Goal: Transaction & Acquisition: Purchase product/service

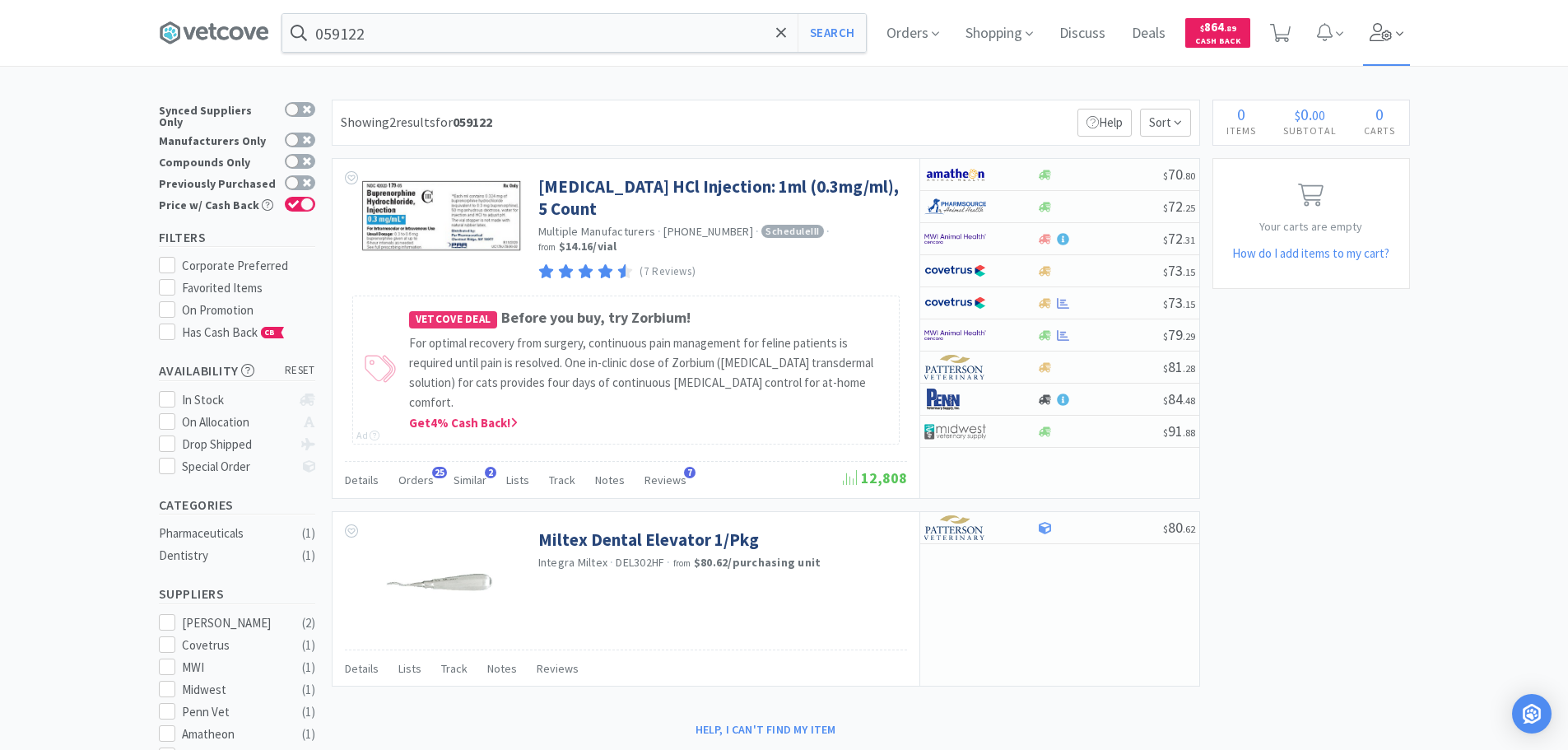
click at [1391, 38] on icon at bounding box center [1381, 32] width 23 height 18
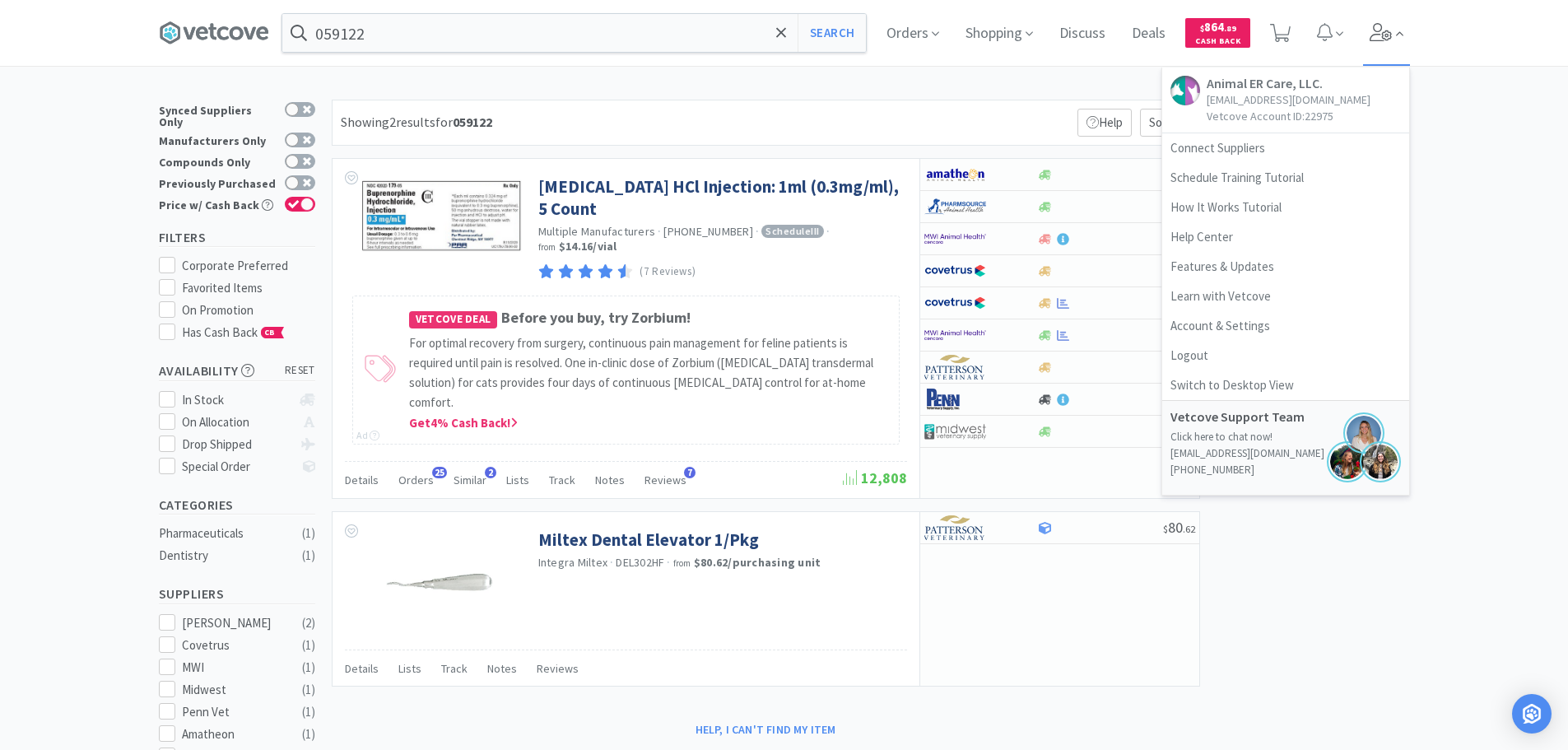
click at [1391, 38] on icon at bounding box center [1381, 32] width 23 height 18
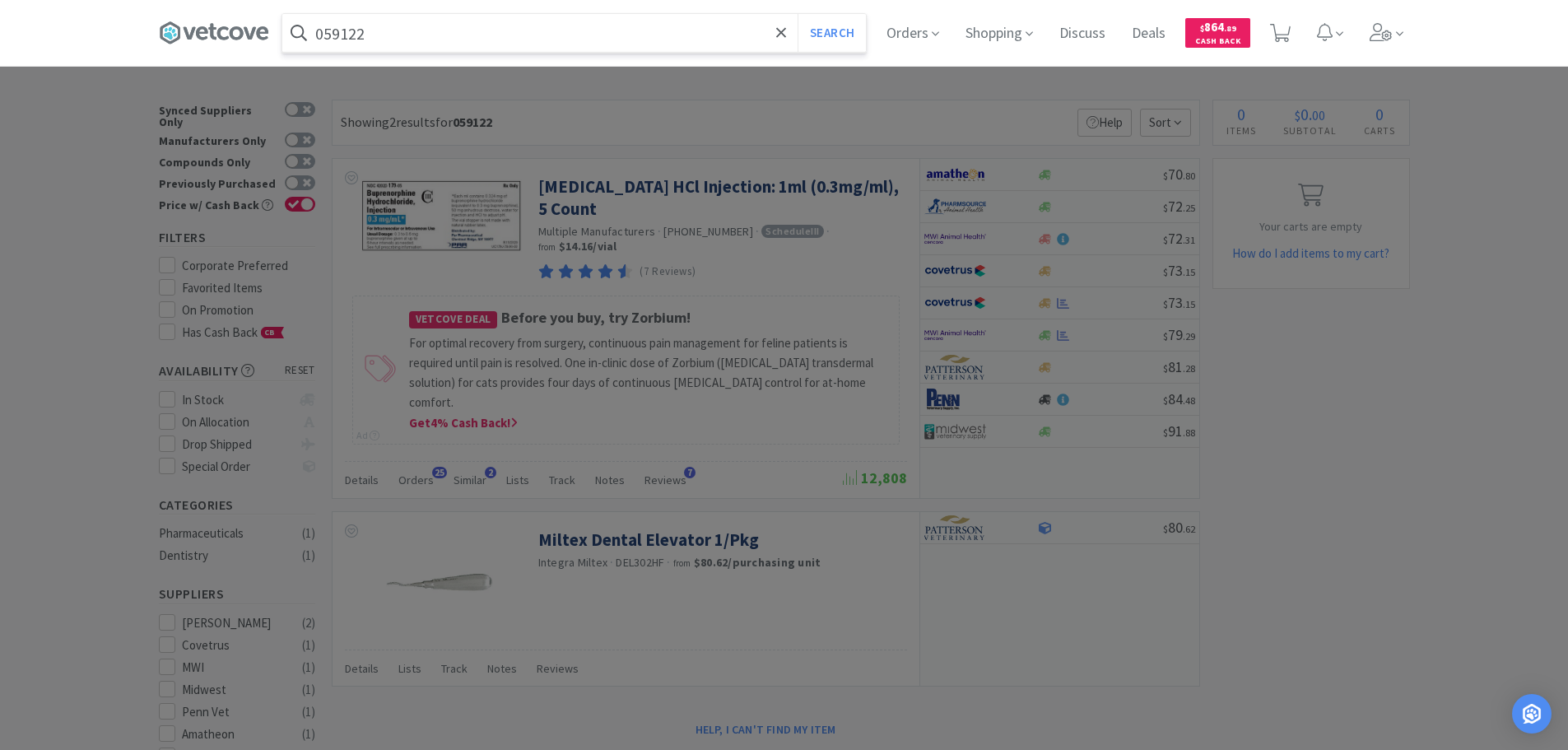
click at [666, 32] on input "059122" at bounding box center [574, 33] width 584 height 38
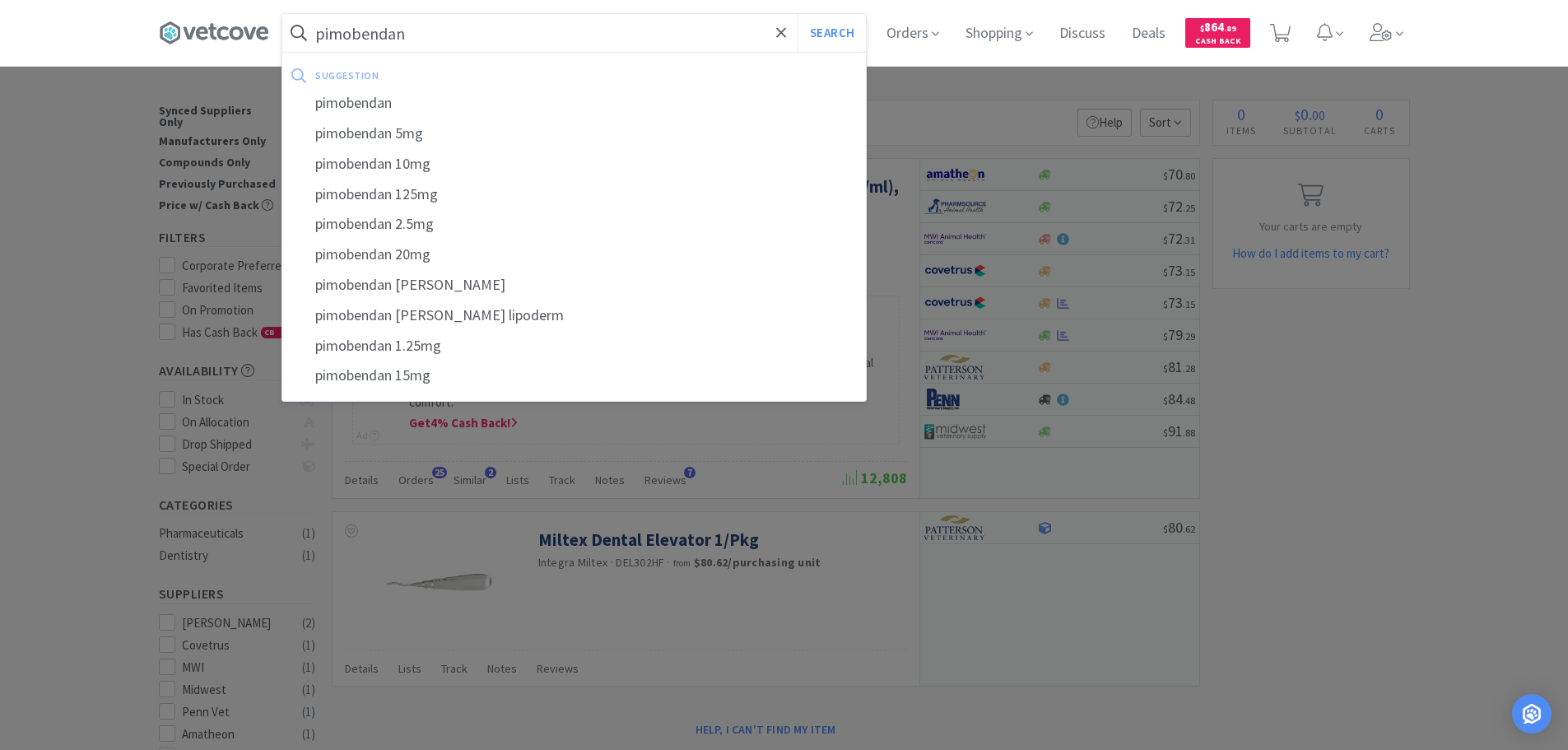
type input "pimobendan"
click at [798, 14] on button "Search" at bounding box center [832, 33] width 69 height 38
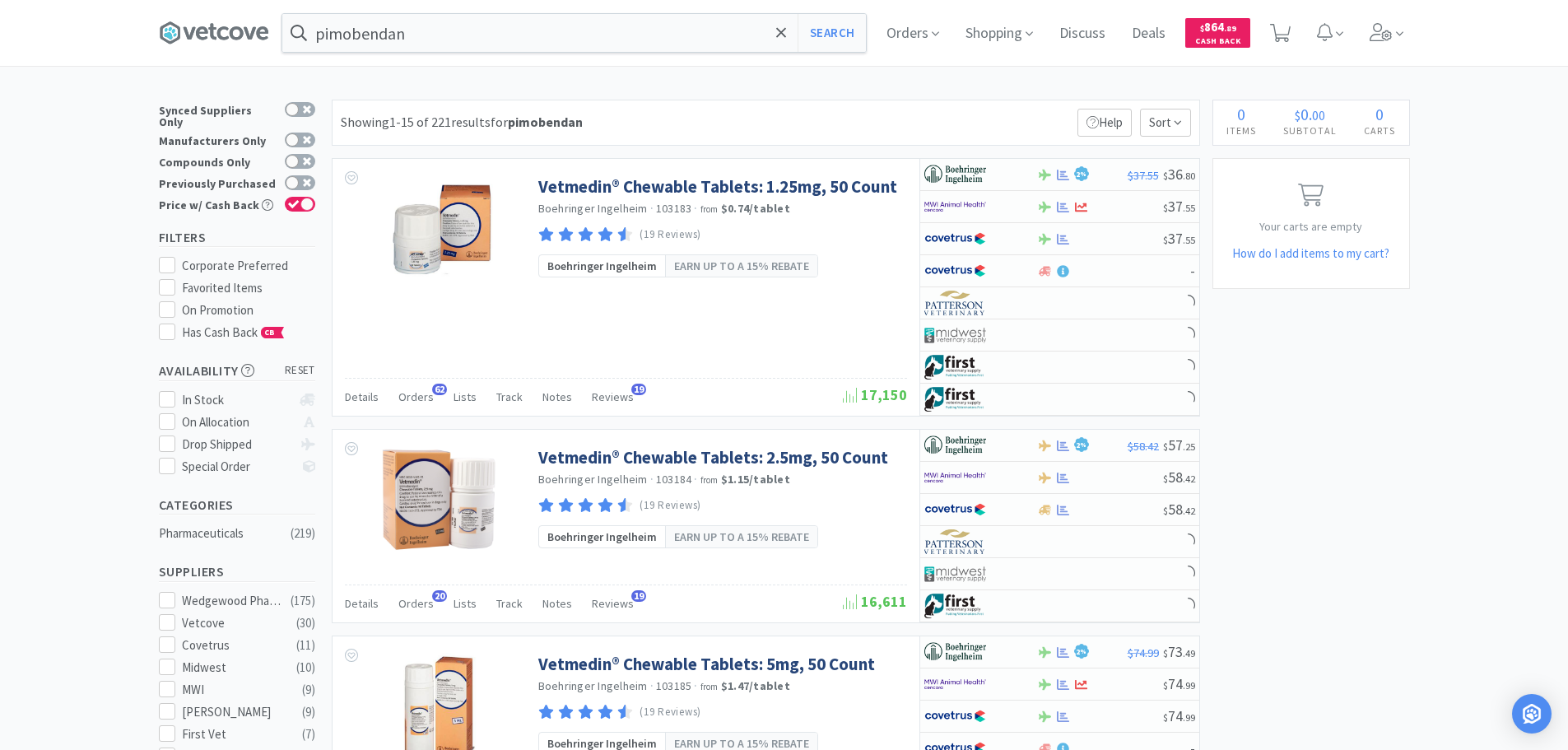
click at [945, 114] on div "Showing 1-15 of 221 results for pimobendan Filters Help Sort" at bounding box center [766, 122] width 869 height 46
click at [960, 111] on div "Showing 1-15 of 221 results for pimobendan Filters Help Sort" at bounding box center [766, 122] width 869 height 46
click at [957, 122] on div "Showing 1-15 of 221 results for pimobendan Filters Help Sort" at bounding box center [766, 122] width 869 height 46
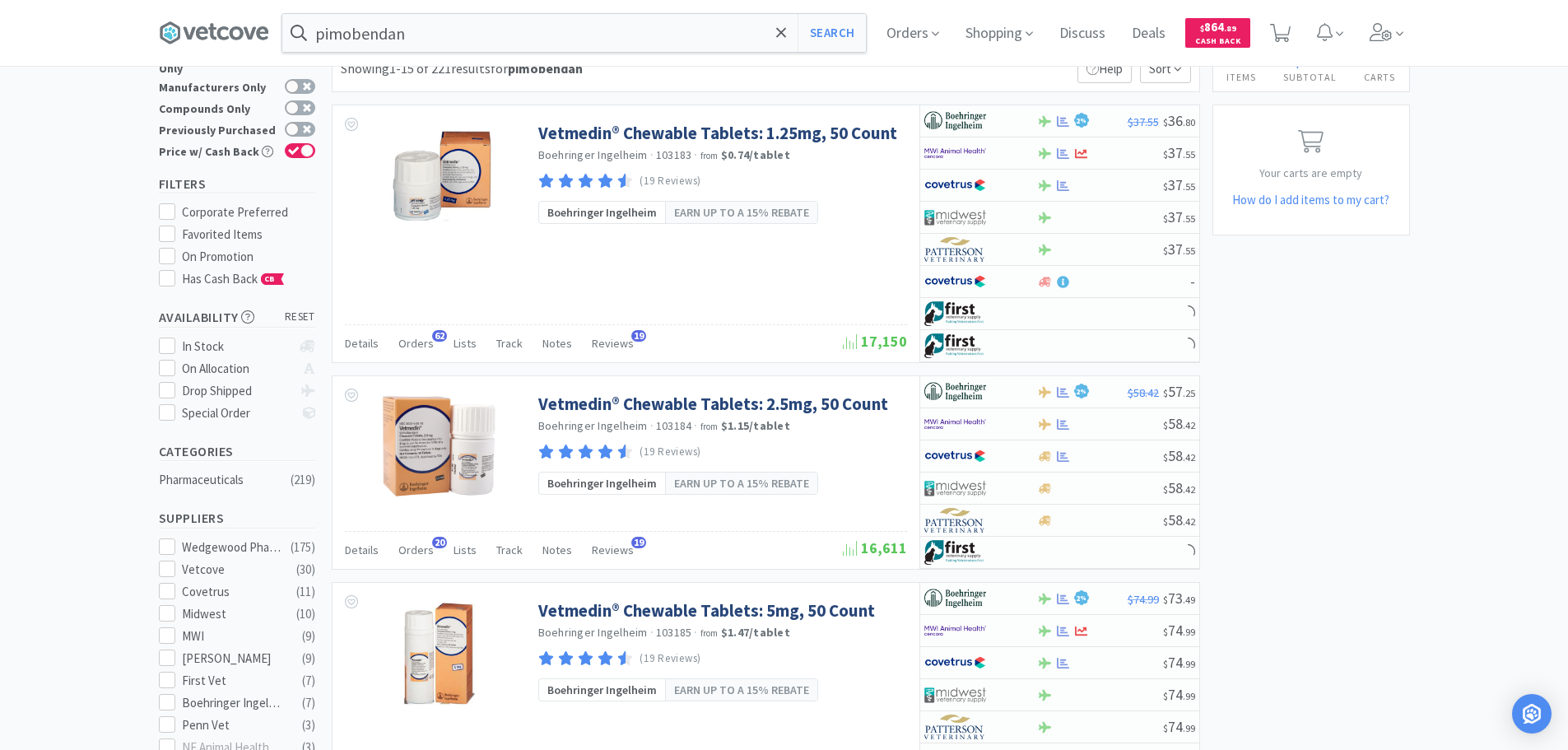
scroll to position [82, 0]
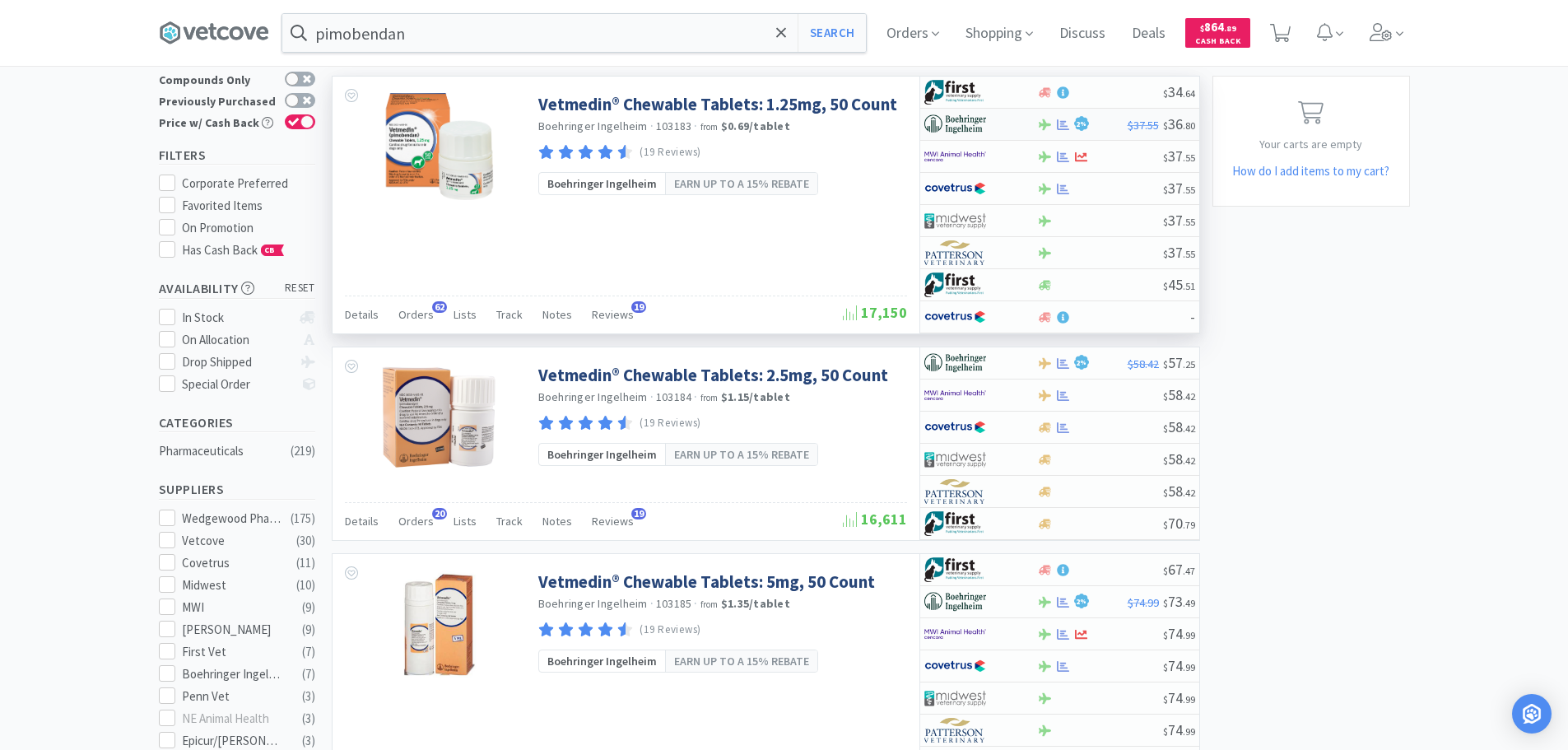
click at [1116, 126] on div "2 %" at bounding box center [1083, 125] width 90 height 20
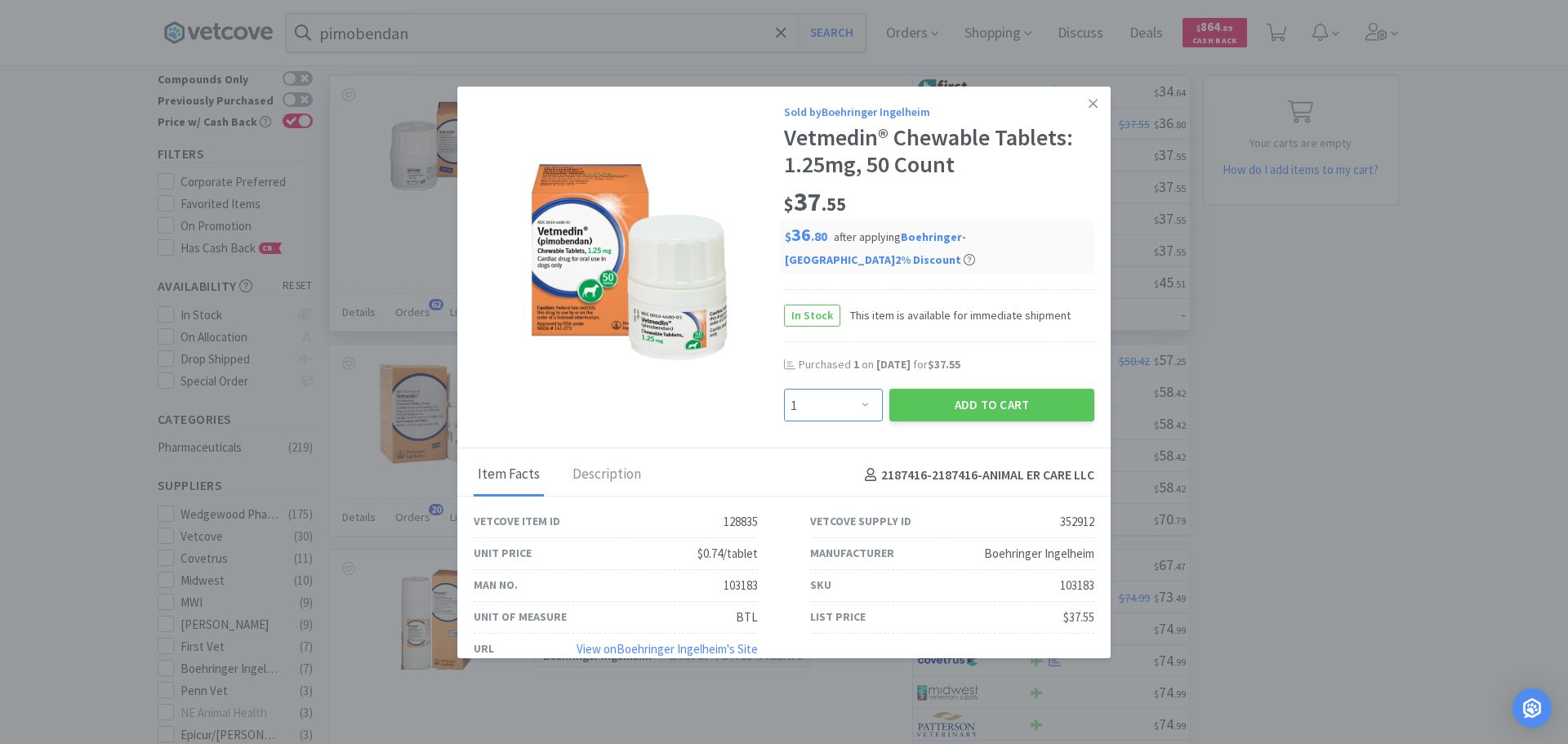
click at [867, 396] on select "Enter Quantity 1 2 3 4 5 6 7 8 9 10 11 12 13 14 15 16 17 18 19 20 Enter Quantity" at bounding box center [833, 405] width 98 height 32
select select "2"
click at [784, 389] on select "Enter Quantity 1 2 3 4 5 6 7 8 9 10 11 12 13 14 15 16 17 18 19 20 Enter Quantity" at bounding box center [833, 405] width 98 height 32
click at [958, 407] on button "Add to Cart" at bounding box center [992, 405] width 205 height 32
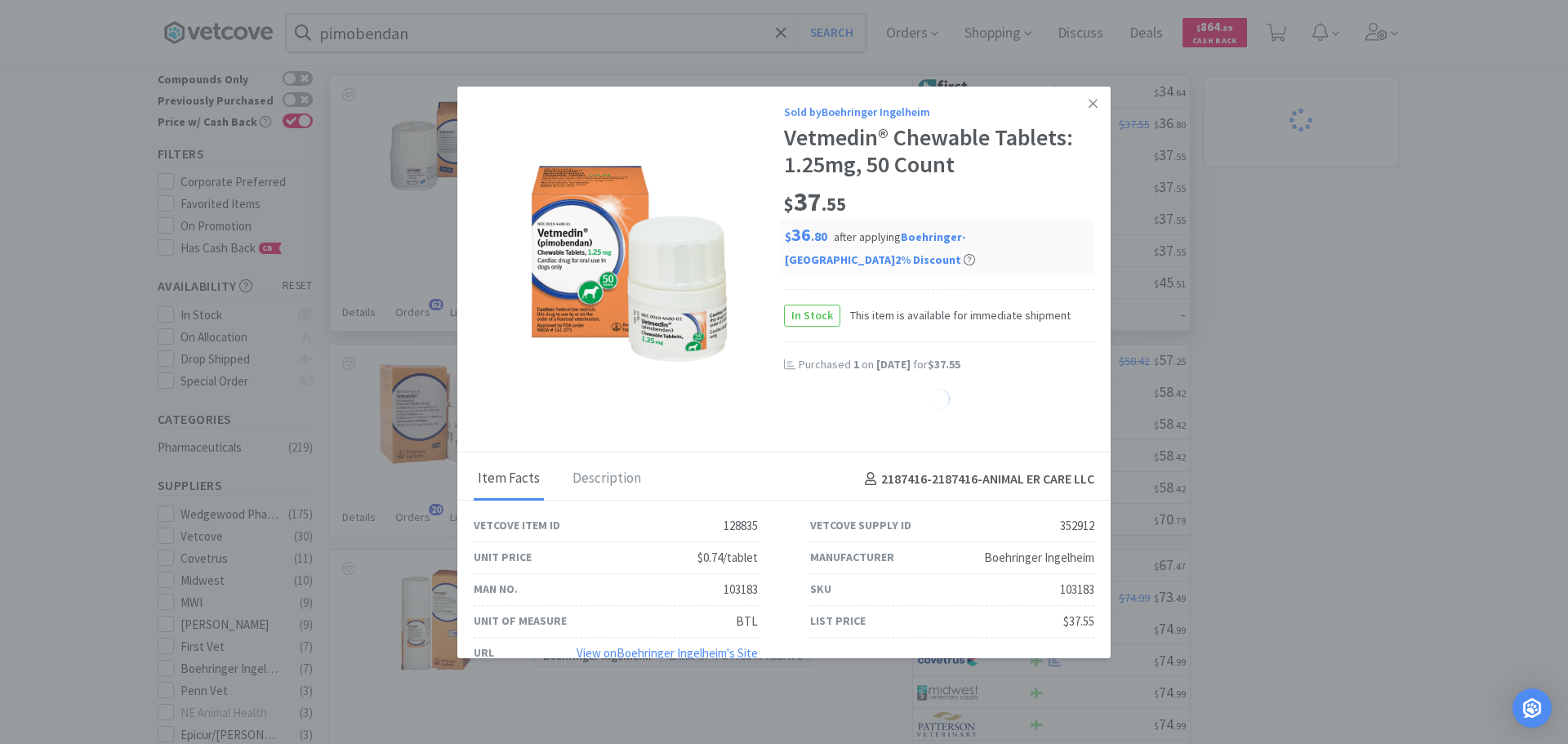
select select "2"
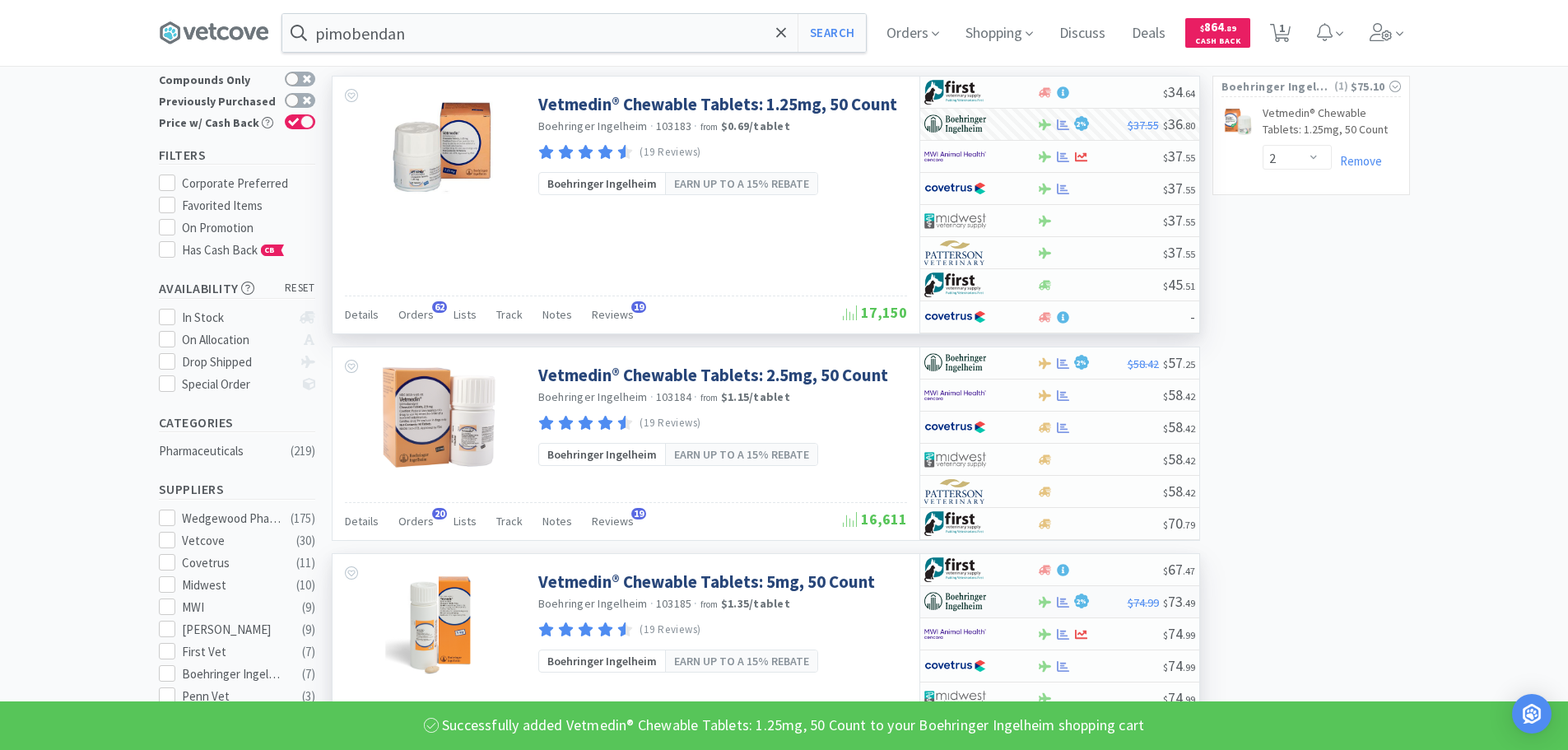
click at [1102, 601] on div "2 %" at bounding box center [1083, 602] width 90 height 20
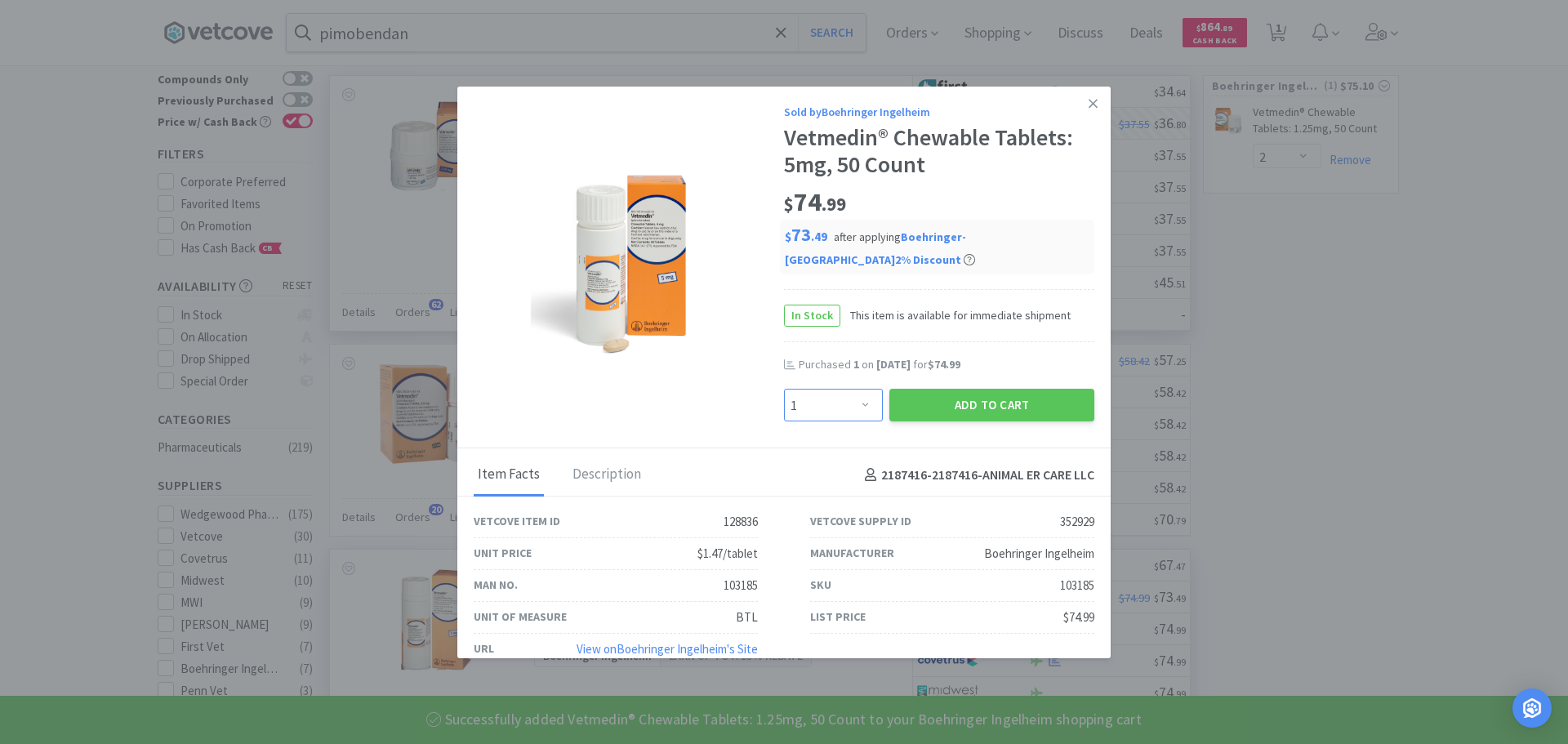
click at [839, 416] on select "Enter Quantity 1 2 3 4 5 6 7 8 9 10 11 12 13 14 15 16 17 18 19 20 Enter Quantity" at bounding box center [833, 405] width 98 height 32
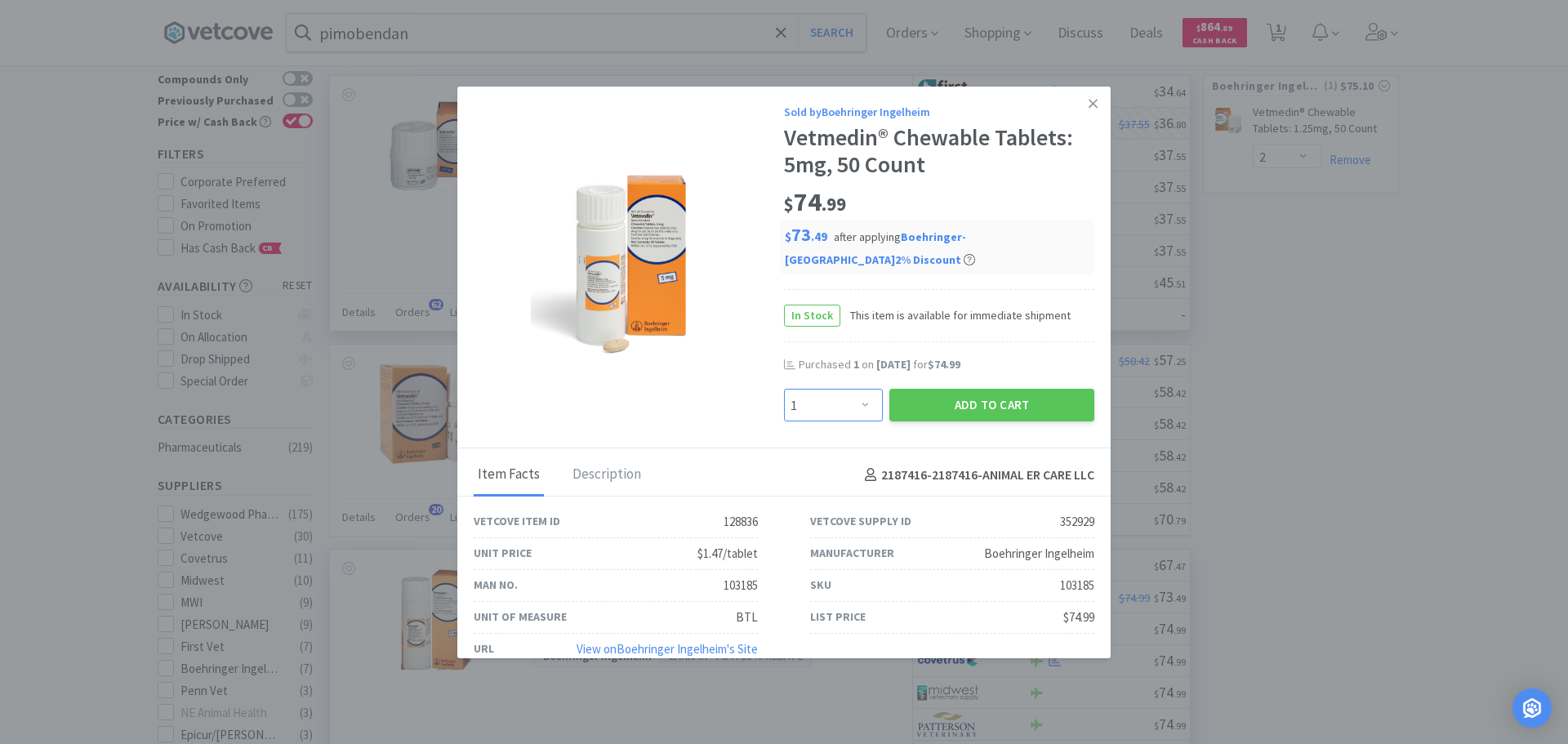
select select "2"
click at [784, 389] on select "Enter Quantity 1 2 3 4 5 6 7 8 9 10 11 12 13 14 15 16 17 18 19 20 Enter Quantity" at bounding box center [833, 405] width 98 height 32
click at [976, 408] on button "Add to Cart" at bounding box center [992, 405] width 205 height 32
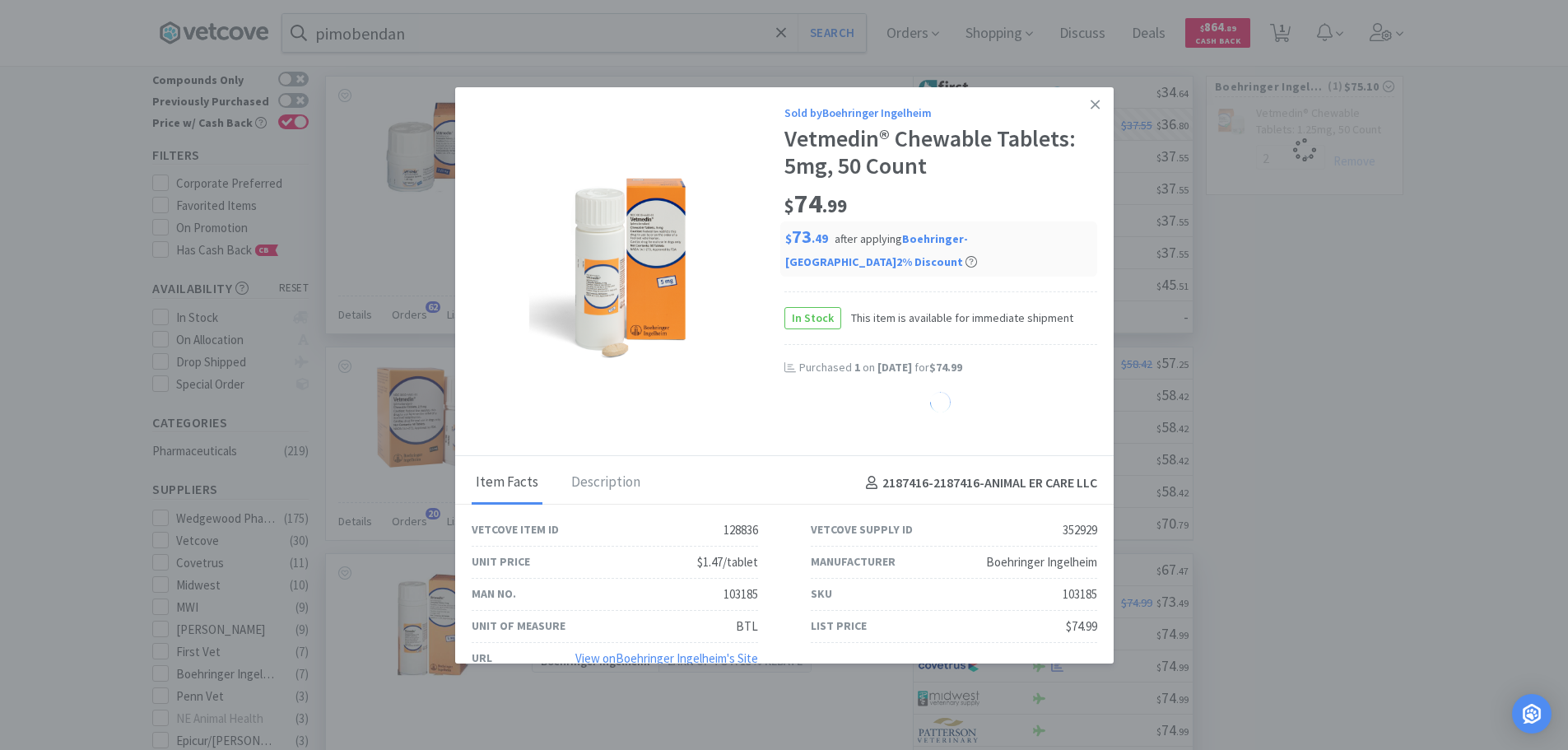
select select "2"
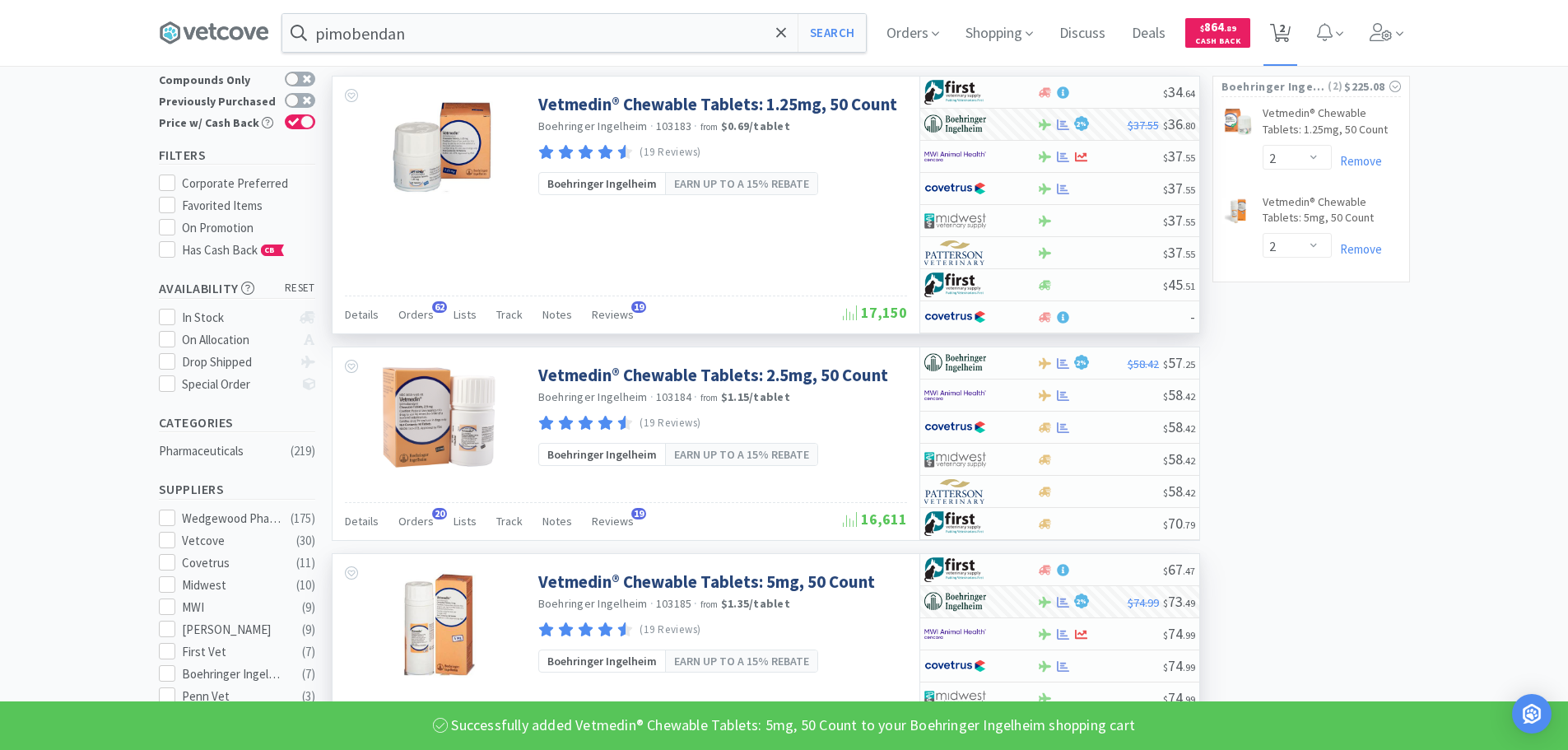
click at [1291, 41] on icon at bounding box center [1280, 32] width 21 height 18
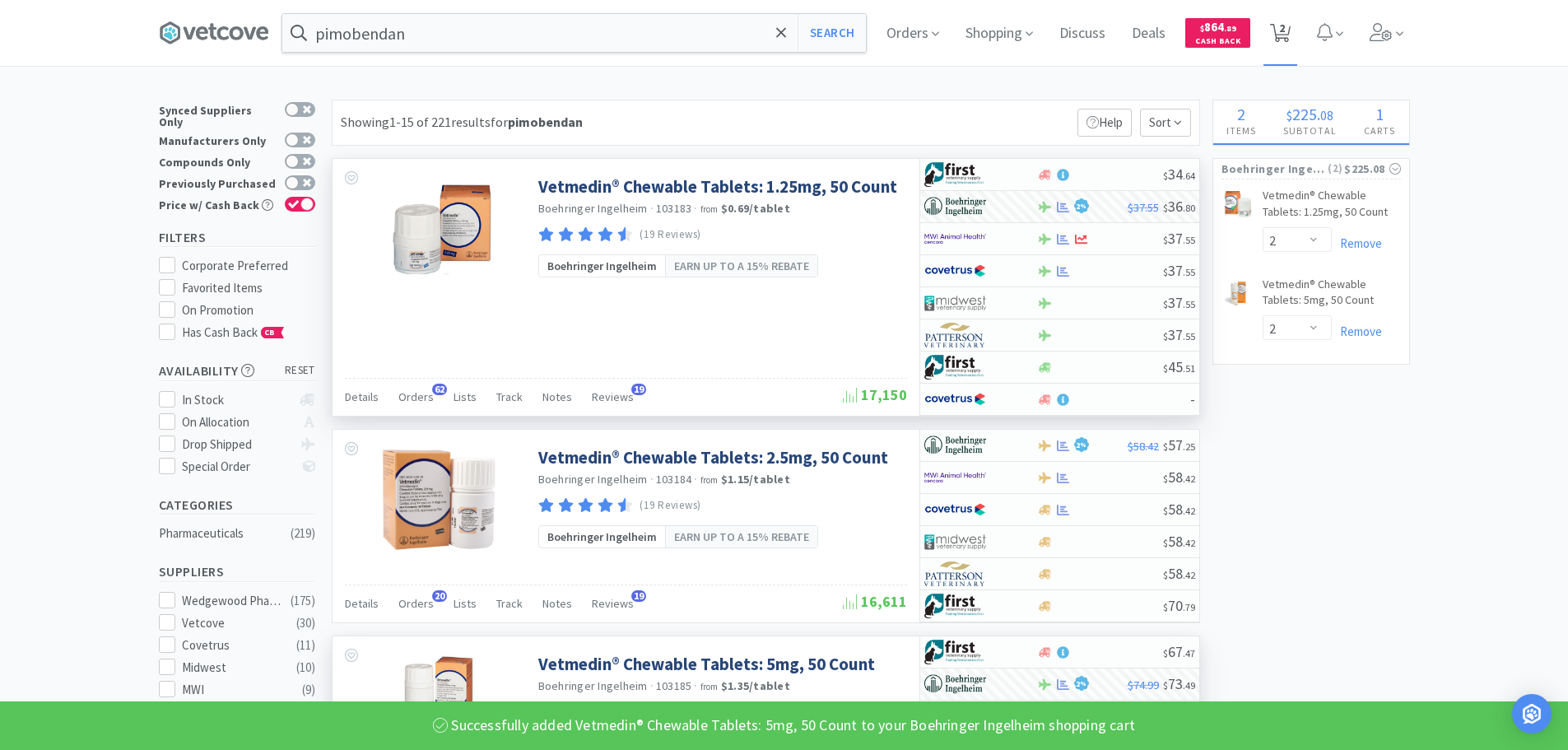
select select "2"
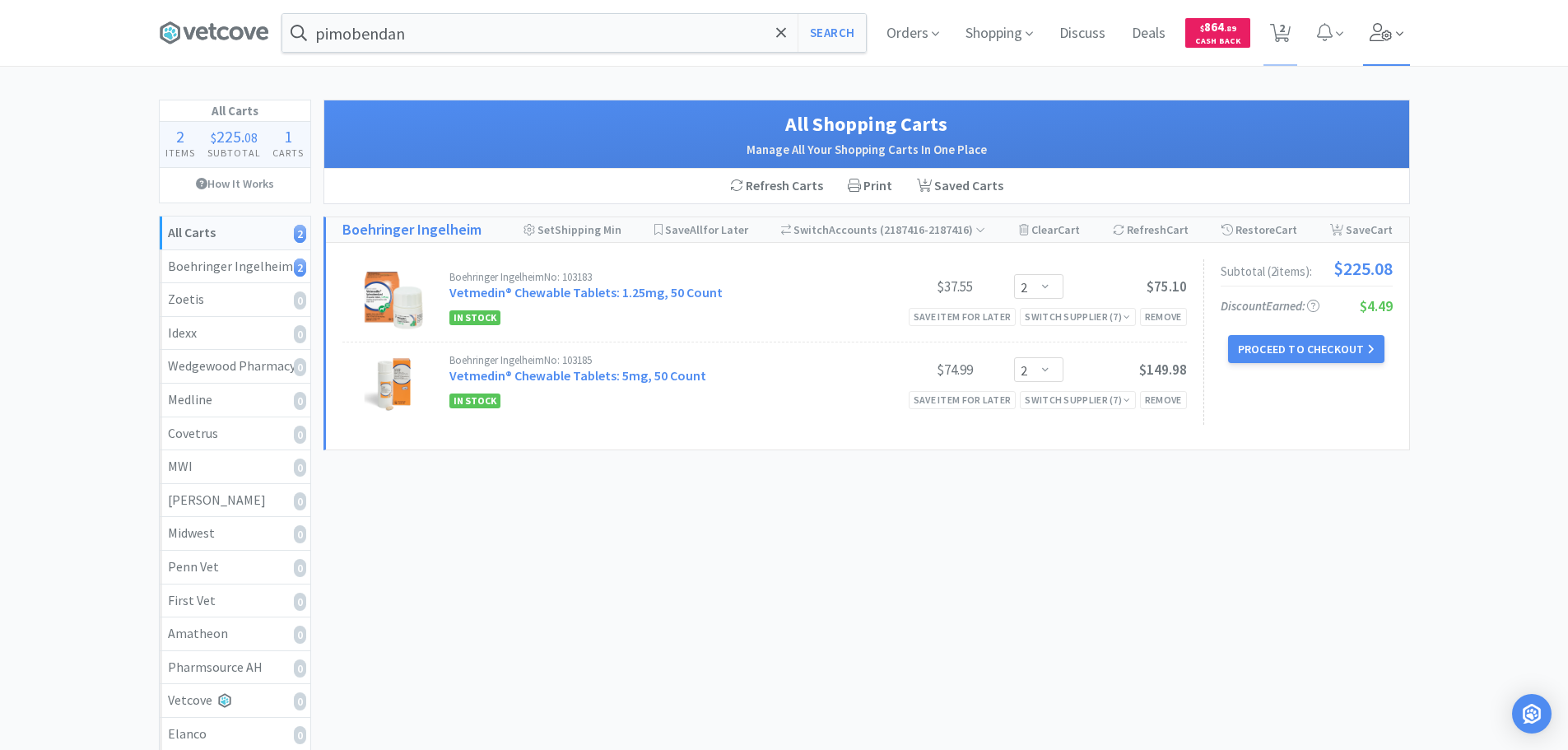
click at [1383, 32] on icon at bounding box center [1380, 32] width 23 height 18
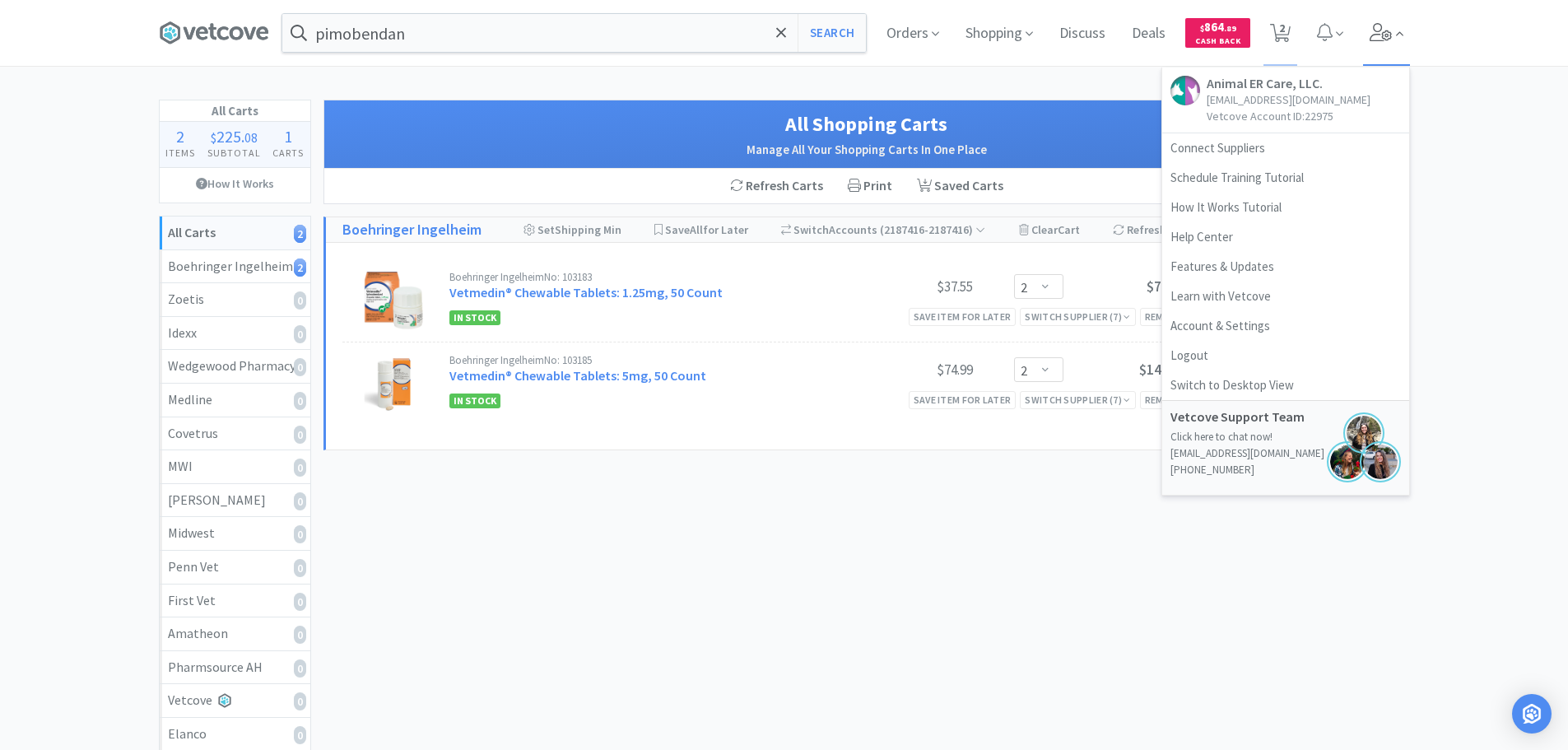
click at [1383, 32] on icon at bounding box center [1380, 32] width 23 height 18
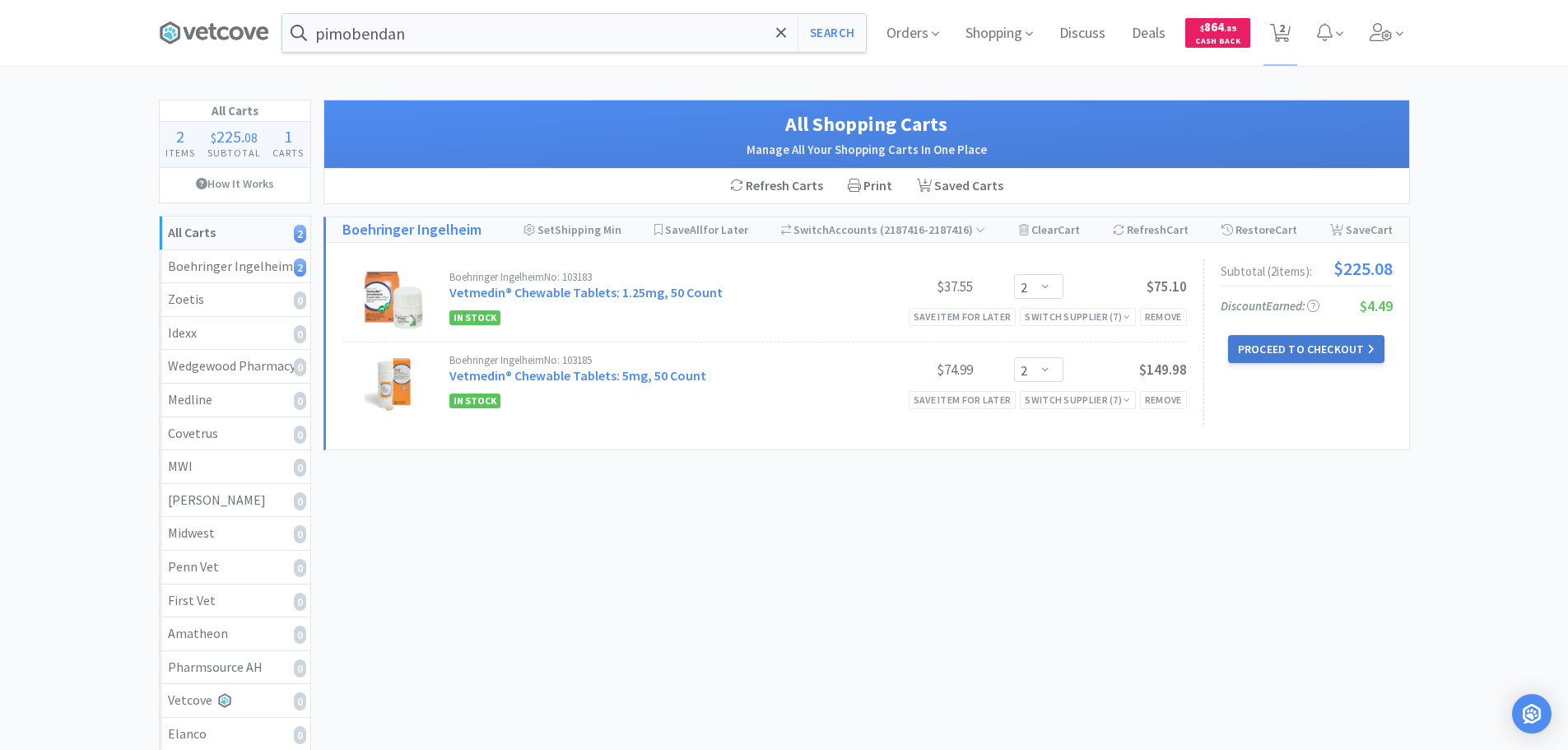
click at [1333, 346] on button "Proceed to Checkout" at bounding box center [1305, 348] width 156 height 28
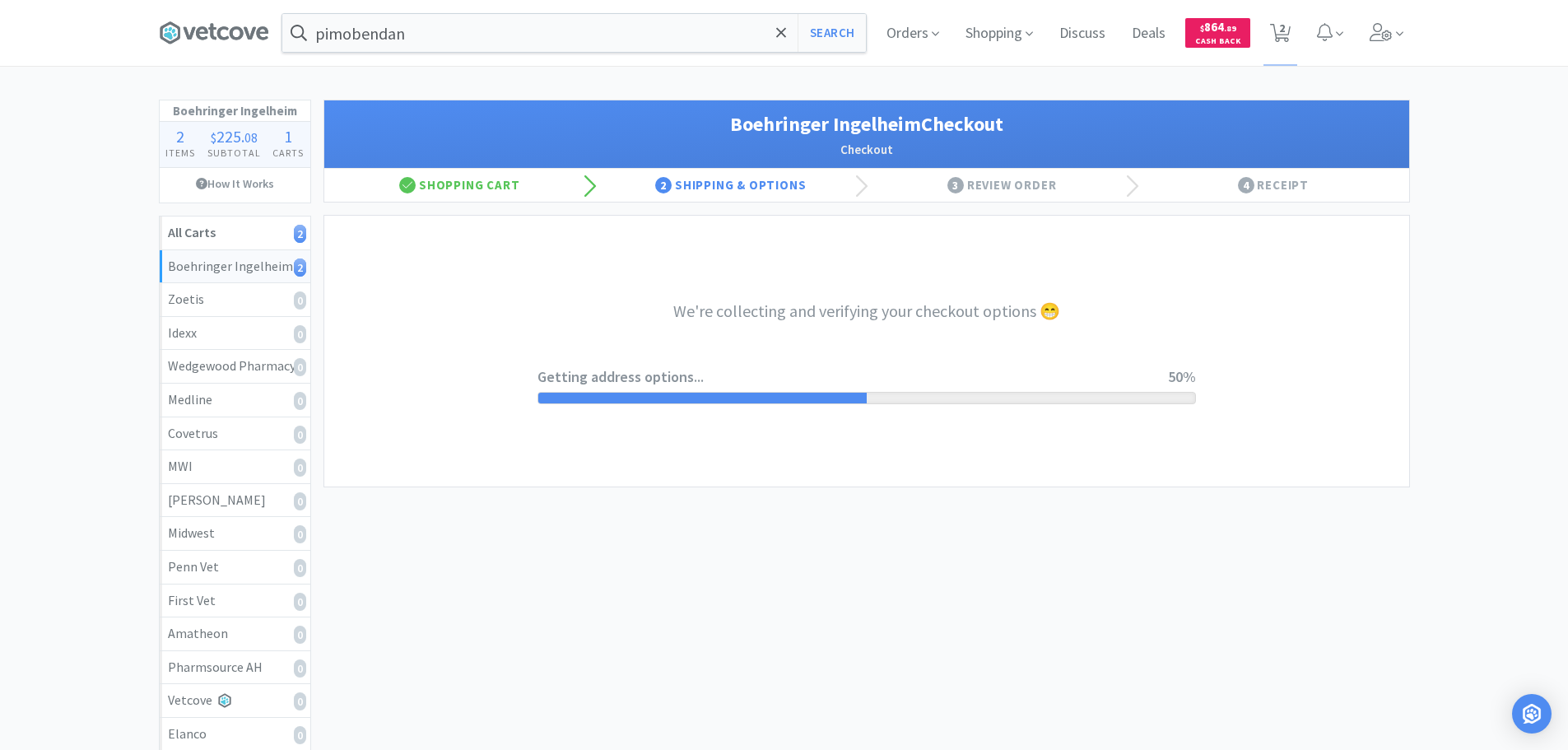
select select "invoice"
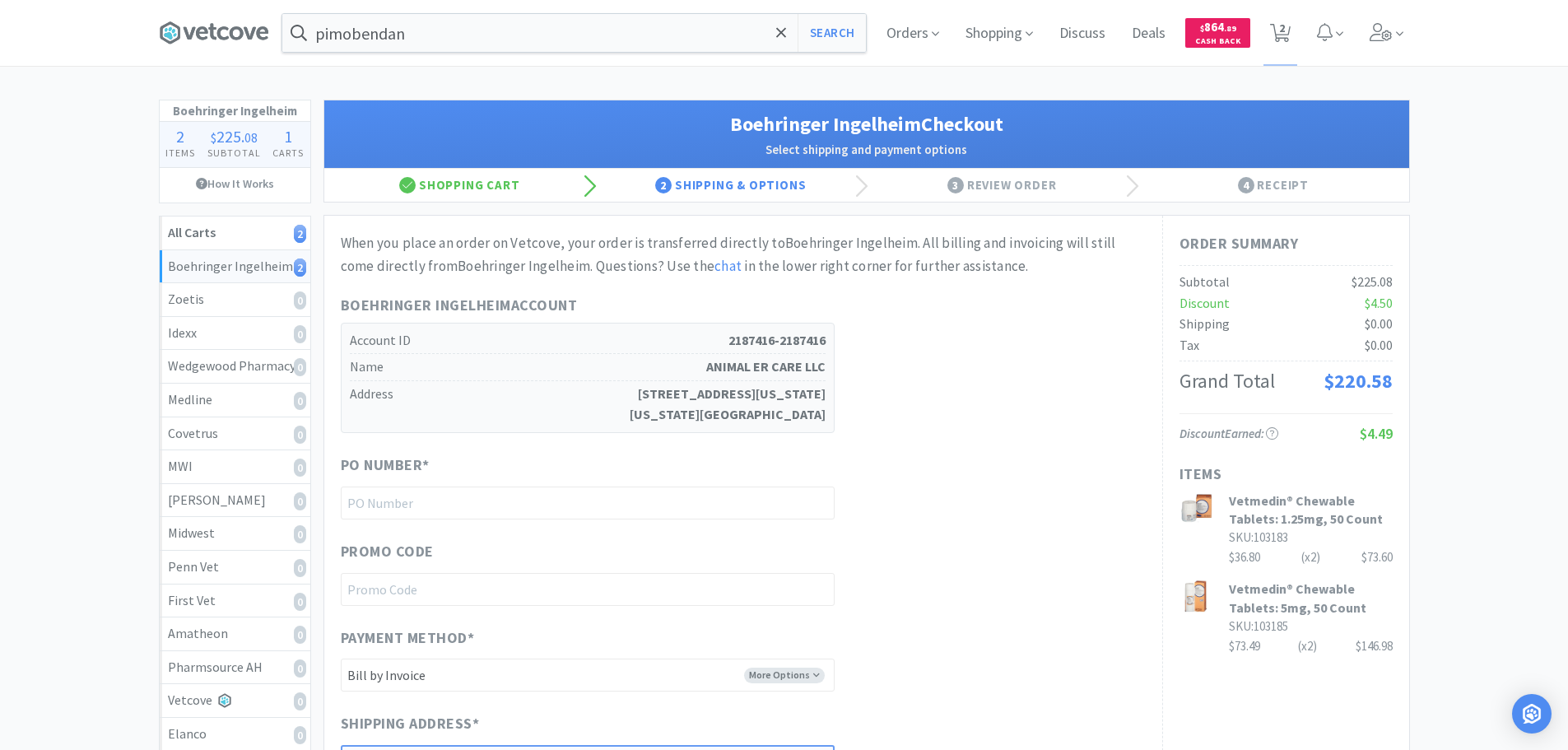
scroll to position [324, 0]
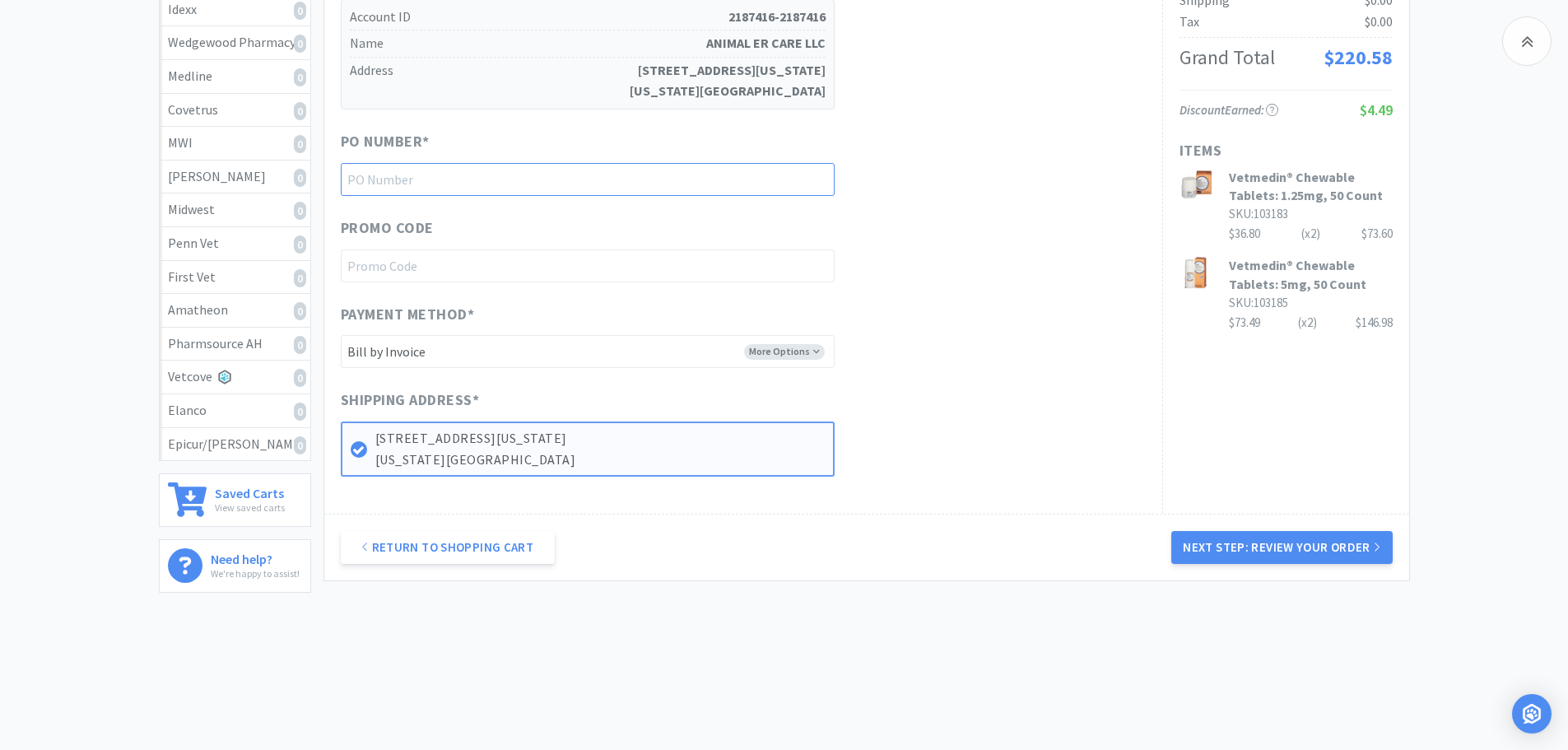
click at [531, 170] on input "text" at bounding box center [587, 180] width 493 height 32
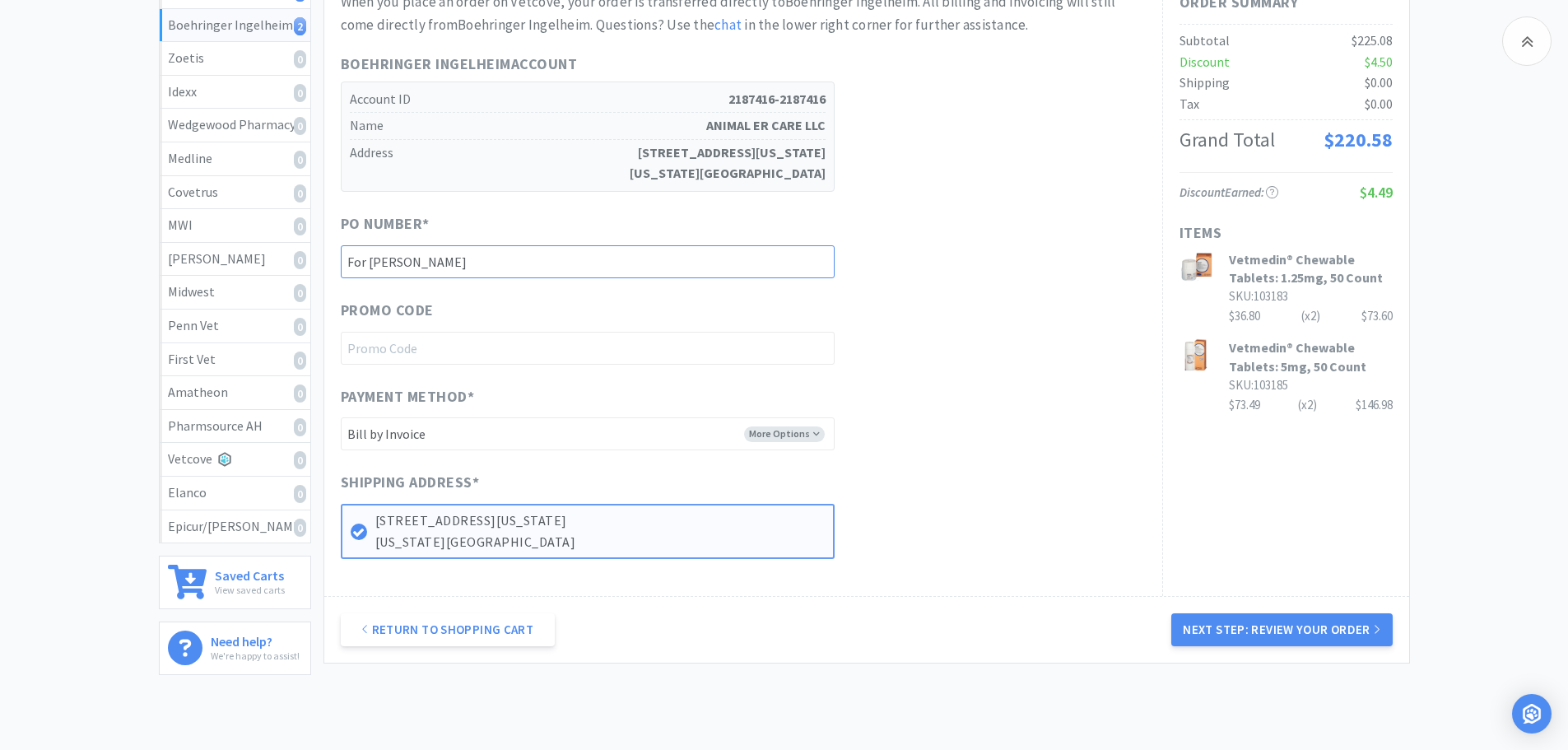
type input "For [PERSON_NAME]"
click at [945, 377] on div "When you place an order on Vetcove, your order is transferred directly to Boehr…" at bounding box center [743, 275] width 805 height 569
click at [1258, 632] on button "Next Step: Review Your Order" at bounding box center [1281, 630] width 221 height 32
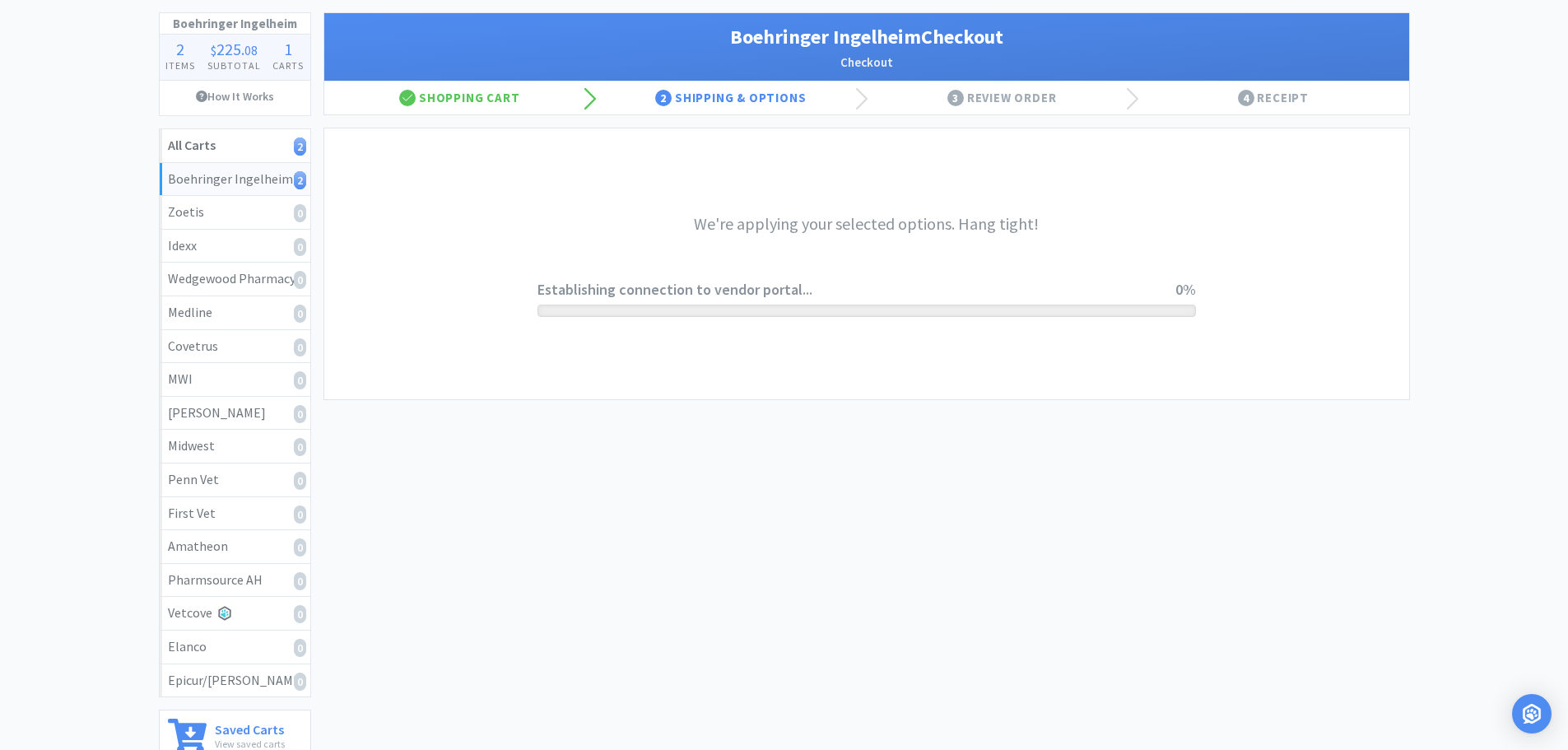
scroll to position [0, 0]
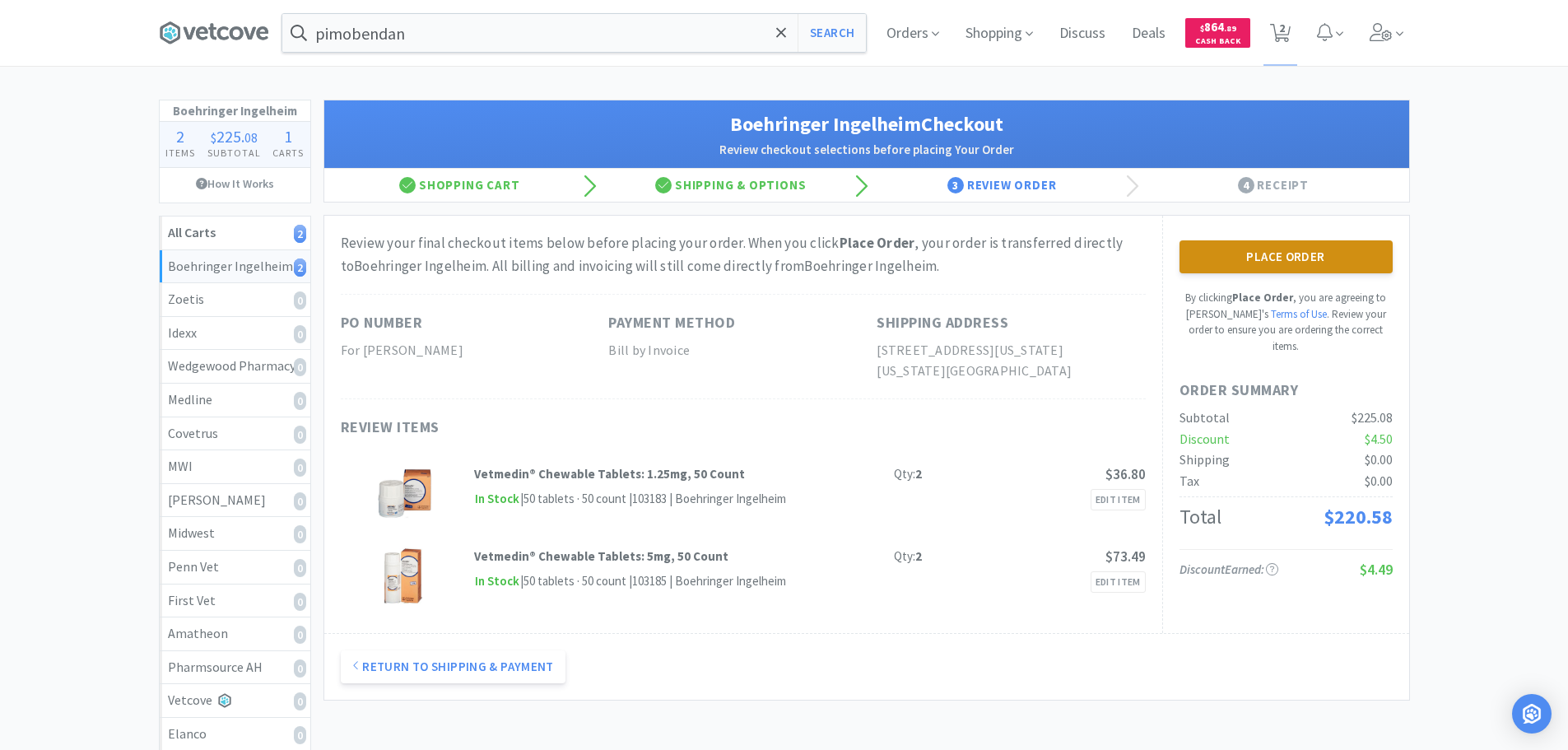
click at [1334, 261] on button "Place Order" at bounding box center [1286, 256] width 213 height 32
